Goal: Task Accomplishment & Management: Complete application form

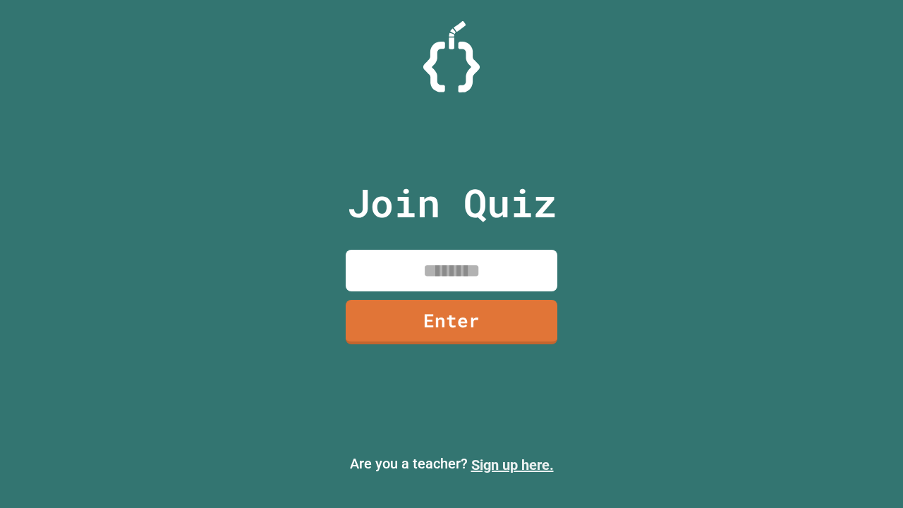
click at [512, 465] on link "Sign up here." at bounding box center [512, 464] width 83 height 17
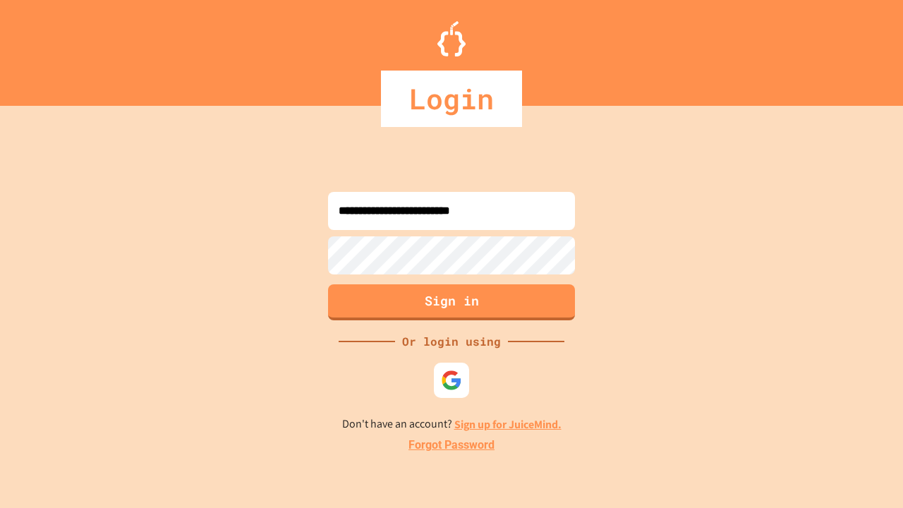
type input "**********"
